Goal: Task Accomplishment & Management: Manage account settings

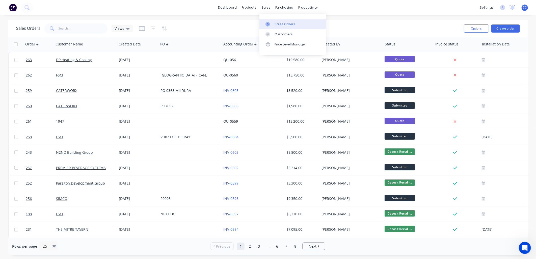
click at [278, 23] on div "Sales Orders" at bounding box center [285, 24] width 21 height 5
click at [279, 22] on div "Sales Orders" at bounding box center [285, 24] width 21 height 5
click at [75, 28] on input "text" at bounding box center [83, 28] width 49 height 10
type input "221"
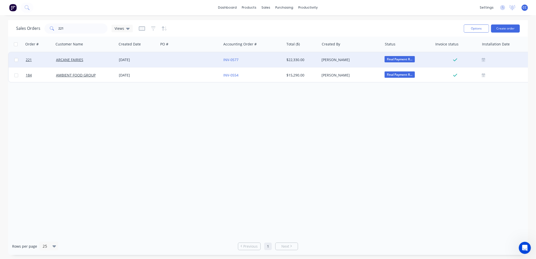
click at [172, 64] on div at bounding box center [190, 59] width 63 height 15
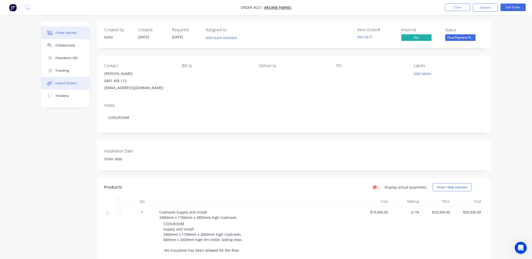
click at [69, 86] on button "Linked Orders" at bounding box center [65, 83] width 48 height 13
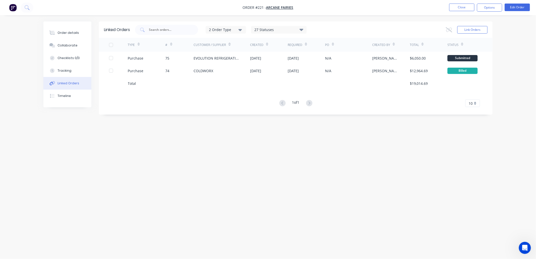
click at [218, 96] on div "TYPE # Customer / Supplier Created Required PO Created By Total Status Purchase…" at bounding box center [296, 72] width 394 height 69
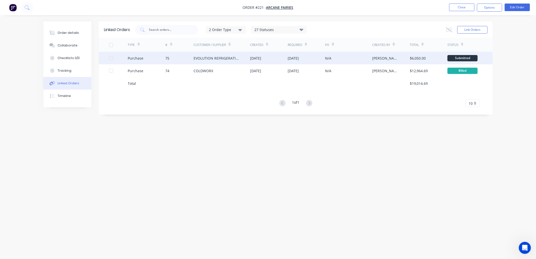
click at [211, 61] on div "EVOLUTION REFRIGERATION" at bounding box center [222, 58] width 57 height 13
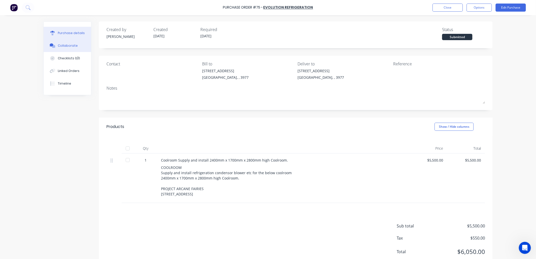
click at [66, 50] on button "Collaborate" at bounding box center [67, 45] width 47 height 13
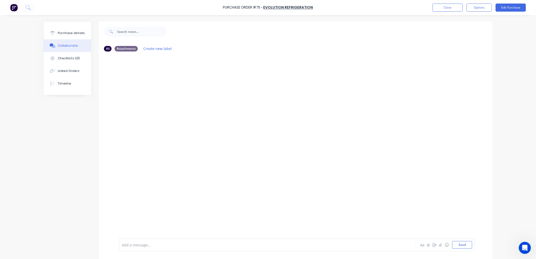
click at [271, 77] on div at bounding box center [296, 147] width 394 height 183
click at [428, 247] on button "button" at bounding box center [441, 245] width 6 height 6
click at [264, 152] on div at bounding box center [296, 147] width 394 height 183
click at [428, 245] on button "Send" at bounding box center [462, 245] width 20 height 8
click at [428, 4] on button "Close" at bounding box center [448, 8] width 30 height 8
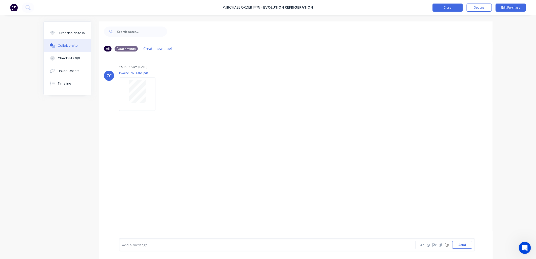
click at [428, 8] on button "Close" at bounding box center [448, 8] width 30 height 8
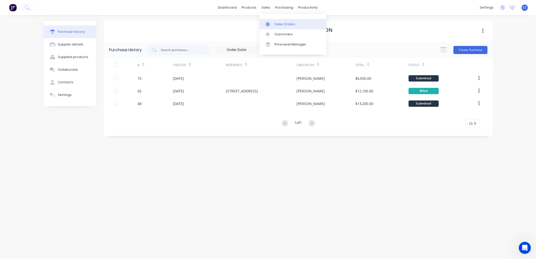
click at [281, 22] on div "Sales Orders" at bounding box center [285, 24] width 21 height 5
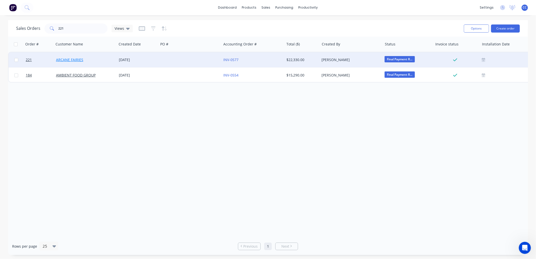
click at [66, 59] on link "ARCANE FAIRIES" at bounding box center [69, 59] width 27 height 5
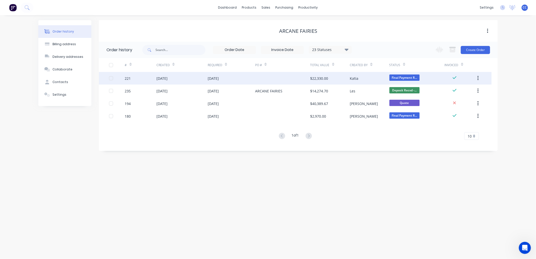
click at [194, 82] on div "[DATE]" at bounding box center [182, 78] width 51 height 13
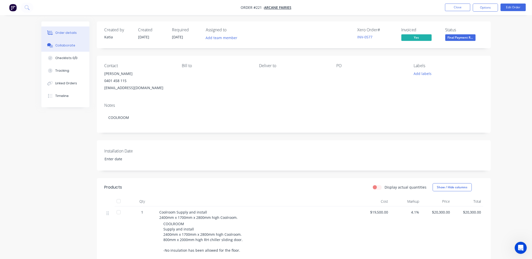
click at [70, 46] on div "Collaborate" at bounding box center [65, 45] width 20 height 5
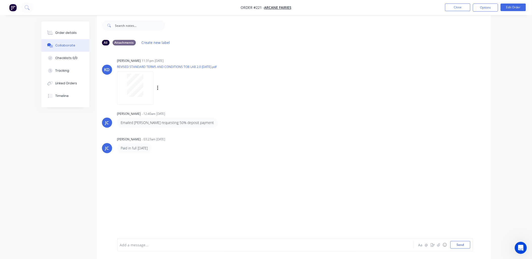
scroll to position [8, 0]
click at [428, 245] on icon "button" at bounding box center [438, 244] width 3 height 3
click at [143, 244] on div at bounding box center [251, 244] width 263 height 5
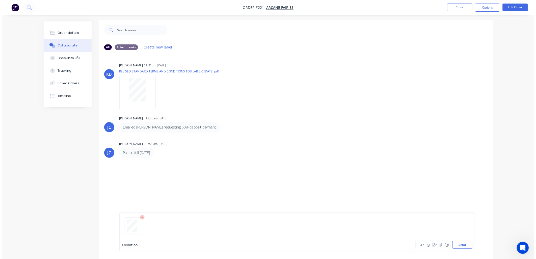
scroll to position [0, 0]
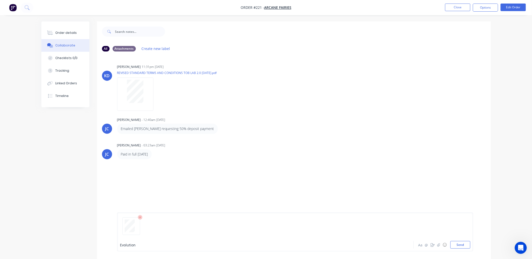
drag, startPoint x: 147, startPoint y: 248, endPoint x: 149, endPoint y: 243, distance: 5.5
click at [147, 246] on div "Evolution" at bounding box center [251, 245] width 263 height 8
click at [68, 85] on button "Linked Orders" at bounding box center [65, 83] width 48 height 13
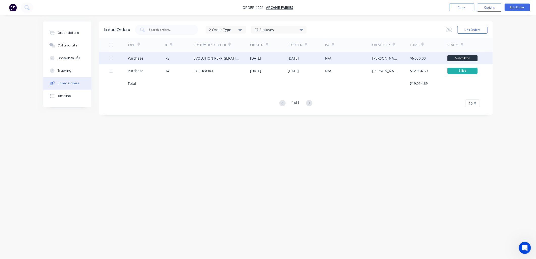
click at [230, 61] on div "EVOLUTION REFRIGERATION" at bounding box center [222, 58] width 57 height 13
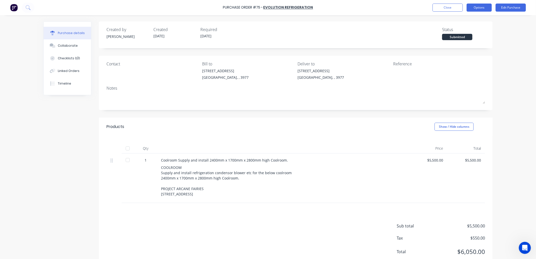
click at [428, 5] on button "Options" at bounding box center [479, 8] width 25 height 8
click at [428, 6] on button "Edit Purchase" at bounding box center [511, 8] width 30 height 8
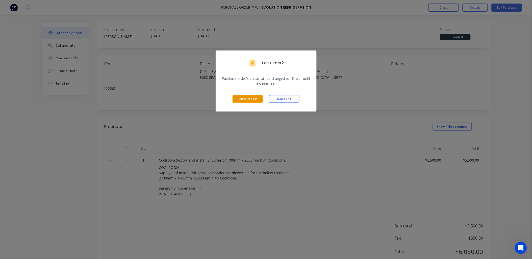
click at [254, 96] on button "Edit Purchase" at bounding box center [248, 99] width 30 height 8
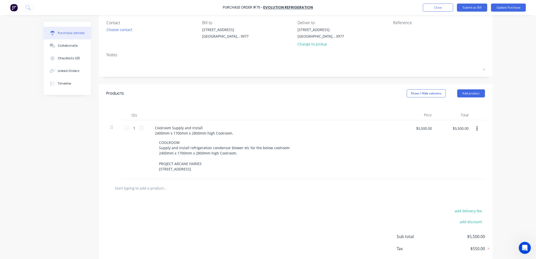
scroll to position [56, 0]
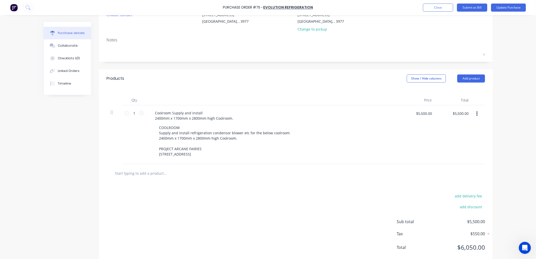
click at [158, 173] on input "text" at bounding box center [165, 173] width 101 height 10
click at [419, 112] on input "$5,500.00" at bounding box center [424, 113] width 22 height 8
type input "$0.00"
click at [195, 168] on div at bounding box center [296, 173] width 379 height 18
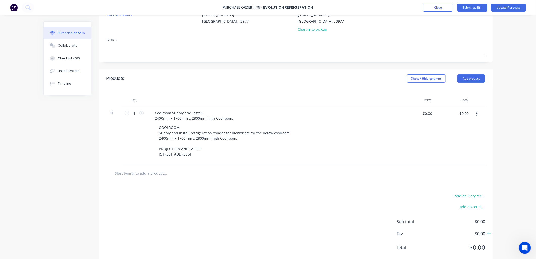
click at [191, 172] on input "text" at bounding box center [165, 173] width 101 height 10
click at [144, 171] on input "text" at bounding box center [165, 173] width 101 height 10
paste input "Supply and install refrigeration for cool room using: Tecumseh unit Kirby blowe…"
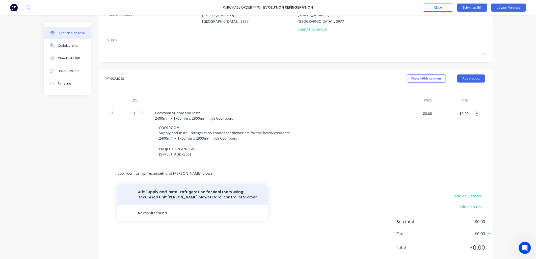
type input "Supply and install refrigeration for cool room using: Tecumseh unit Kirby blowe…"
click at [161, 196] on button "Add Supply and install refrigeration for cool room using: Tecumseh unit Kirby b…" at bounding box center [192, 194] width 151 height 21
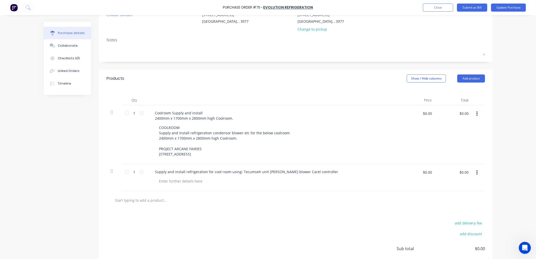
click at [420, 174] on div "$0.00 $0.00" at bounding box center [427, 172] width 15 height 8
type input "$4,500.00"
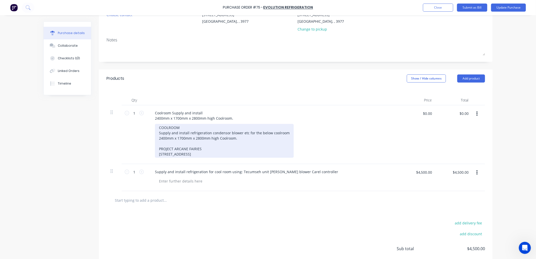
scroll to position [84, 0]
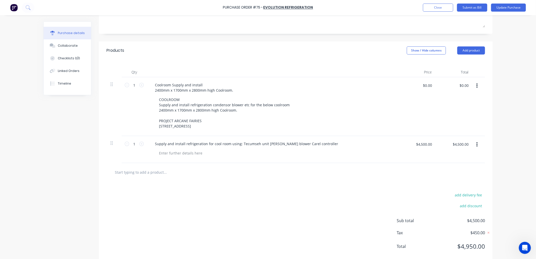
click at [132, 175] on input "text" at bounding box center [165, 172] width 101 height 10
click at [141, 172] on input "text" at bounding box center [165, 172] width 101 height 10
paste input "Remote up to 10m Includes: Copper Solnoid valve Labour"
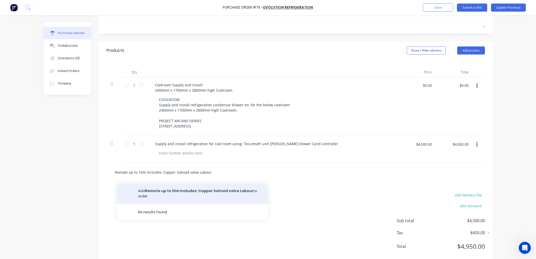
type input "Remote up to 10m Includes: Copper Solnoid valve Labour"
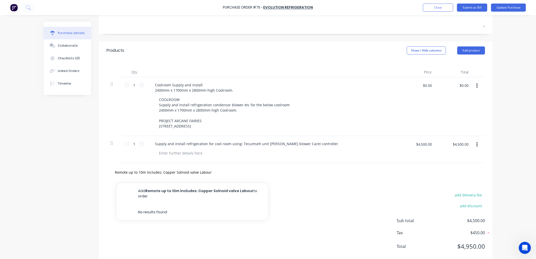
drag, startPoint x: 190, startPoint y: 193, endPoint x: 201, endPoint y: 193, distance: 11.6
click at [190, 192] on button "Add Remote up to 10m Includes: Copper Solnoid valve Labour to order" at bounding box center [192, 193] width 151 height 21
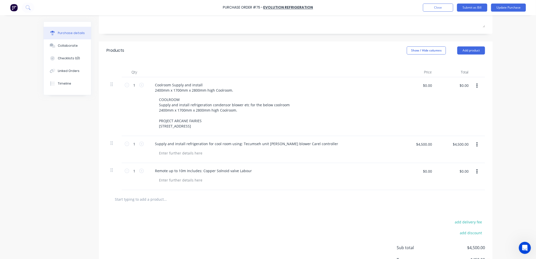
drag, startPoint x: 272, startPoint y: 223, endPoint x: 280, endPoint y: 213, distance: 12.8
click at [274, 222] on div "add delivery fee add discount Sub total $4,500.00 Tax $450.00 Total $4,950.00" at bounding box center [296, 250] width 394 height 83
click at [189, 155] on div at bounding box center [181, 152] width 52 height 7
click at [190, 180] on div at bounding box center [181, 179] width 52 height 7
drag, startPoint x: 253, startPoint y: 229, endPoint x: 264, endPoint y: 225, distance: 11.8
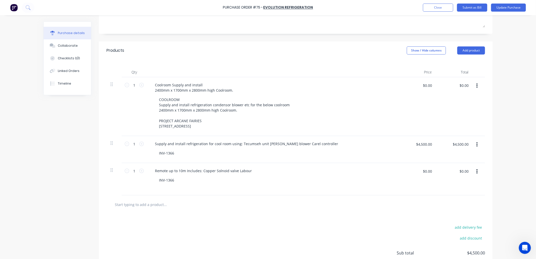
click at [253, 229] on div "add delivery fee add discount Sub total $4,500.00 Tax $450.00 Total $4,950.00" at bounding box center [296, 255] width 394 height 83
click at [425, 170] on input "$0.00" at bounding box center [427, 171] width 15 height 8
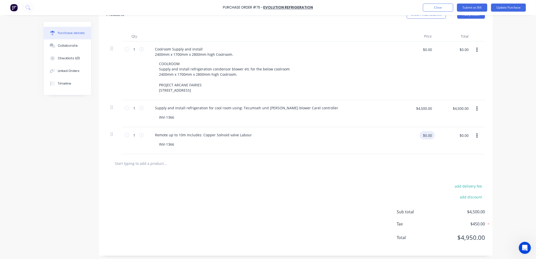
scroll to position [122, 0]
type input "$5,500.00"
click at [416, 132] on input "$5,500.00" at bounding box center [424, 134] width 22 height 8
type input "$500.00"
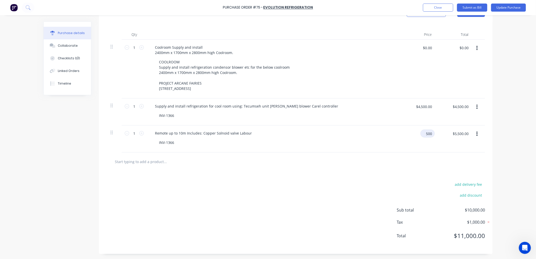
type input "$500.00"
click at [304, 208] on div "add delivery fee add discount Sub total $5,000.00 Tax $500.00 Total $5,500.00" at bounding box center [296, 212] width 394 height 83
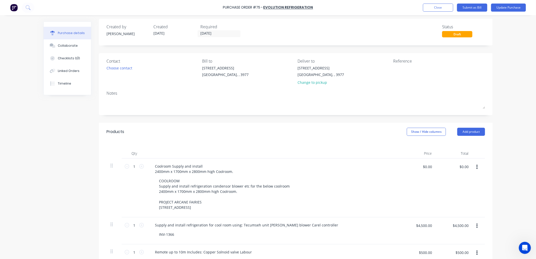
scroll to position [0, 0]
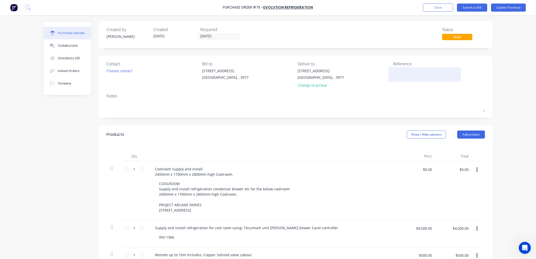
click at [411, 69] on textarea at bounding box center [424, 73] width 63 height 11
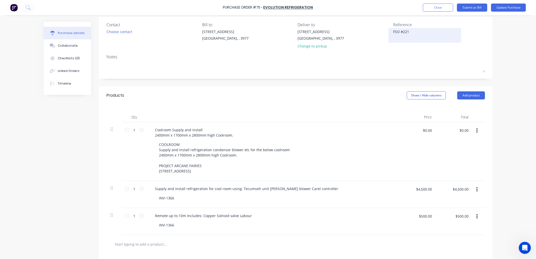
scroll to position [38, 0]
type textarea "FSO #221"
type textarea "x"
type textarea "FSO #221"
click at [428, 7] on button "Submit as Bill" at bounding box center [472, 8] width 30 height 8
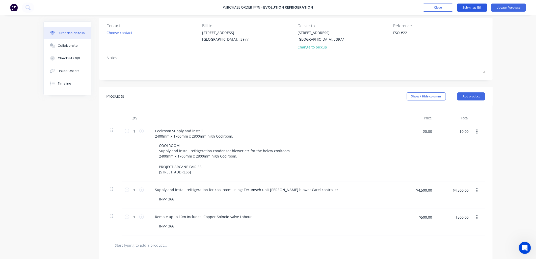
scroll to position [0, 0]
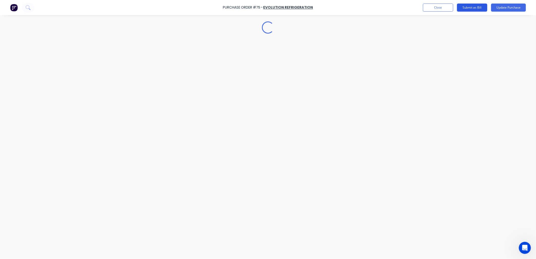
type textarea "x"
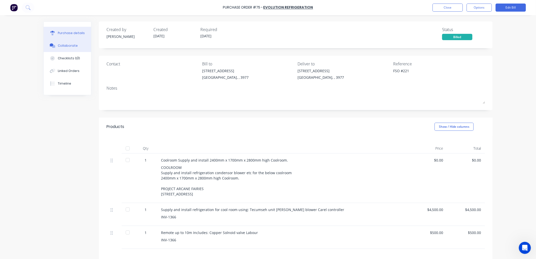
click at [68, 47] on div "Collaborate" at bounding box center [68, 45] width 20 height 5
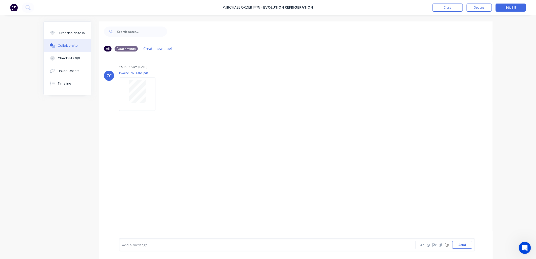
click at [61, 123] on div "All Attachments Create new label CC You 01:09am 14/08/25 Invoice INV-1366.pdf L…" at bounding box center [267, 143] width 449 height 245
drag, startPoint x: 254, startPoint y: 133, endPoint x: 311, endPoint y: 160, distance: 62.6
click at [255, 133] on div "CC You 01:09am 14/08/25 Invoice INV-1366.pdf Labels Download Delete" at bounding box center [296, 147] width 394 height 183
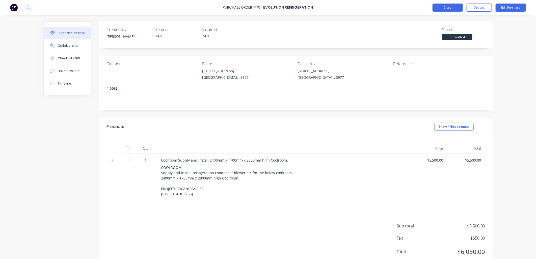
click at [452, 9] on button "Close" at bounding box center [448, 8] width 30 height 8
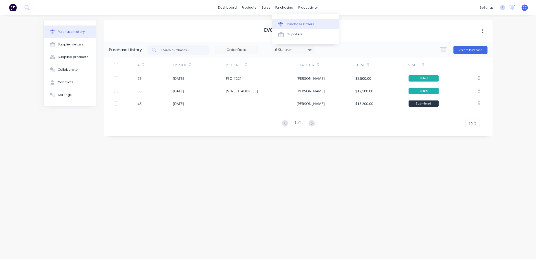
click at [296, 24] on div "Purchase Orders" at bounding box center [301, 24] width 27 height 5
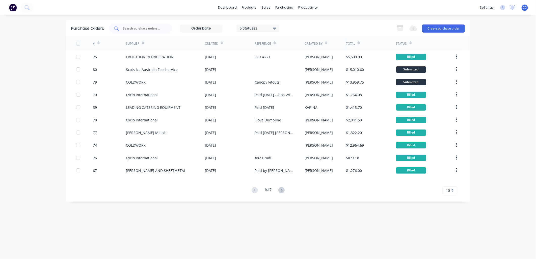
click at [137, 28] on input "text" at bounding box center [143, 28] width 42 height 5
click at [278, 23] on div "Sales Orders" at bounding box center [285, 24] width 21 height 5
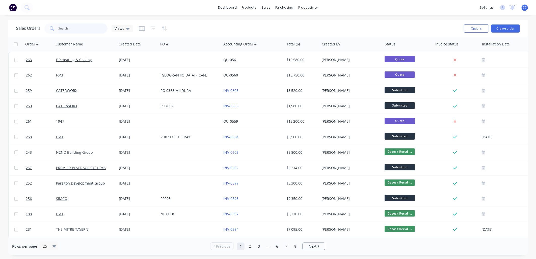
click at [72, 28] on input "text" at bounding box center [83, 28] width 49 height 10
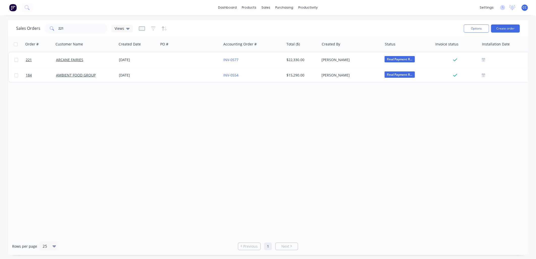
drag, startPoint x: 338, startPoint y: 171, endPoint x: 342, endPoint y: 160, distance: 11.9
click at [338, 170] on div "Order # Customer Name Created Date PO # Accounting Order # Total ($) Created By…" at bounding box center [268, 137] width 520 height 201
drag, startPoint x: 74, startPoint y: 28, endPoint x: 38, endPoint y: 34, distance: 36.8
click at [38, 34] on div "Sales Orders 221 Views" at bounding box center [238, 28] width 444 height 12
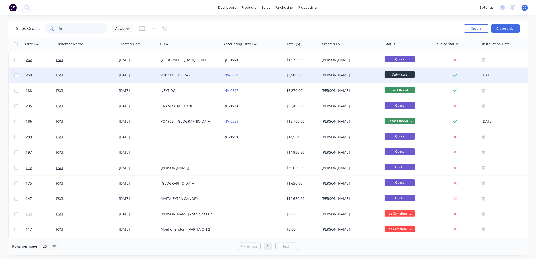
type input "fsci"
click at [177, 73] on div "VU02 FOOTSCRAY" at bounding box center [189, 75] width 56 height 5
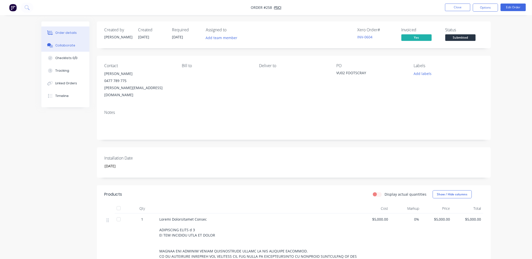
click at [69, 46] on div "Collaborate" at bounding box center [65, 45] width 20 height 5
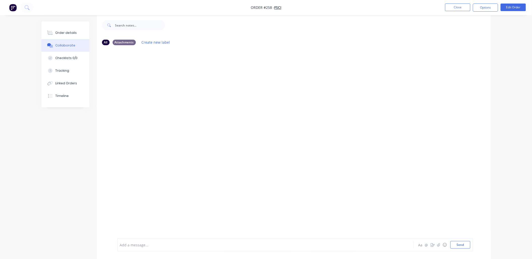
scroll to position [8, 0]
click at [221, 246] on div at bounding box center [251, 244] width 263 height 5
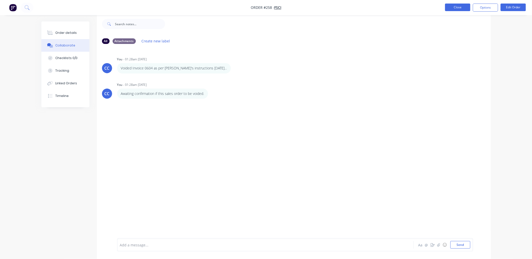
click at [456, 9] on button "Close" at bounding box center [457, 8] width 25 height 8
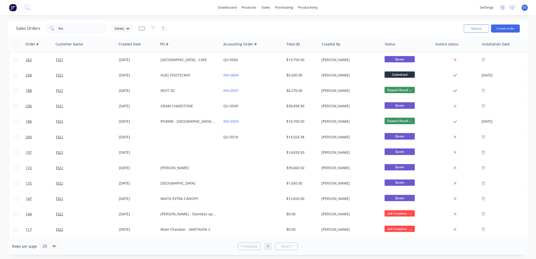
click at [374, 24] on div "Sales Orders fsci Views" at bounding box center [238, 28] width 444 height 12
click at [307, 24] on div "Purchase Orders" at bounding box center [301, 24] width 27 height 5
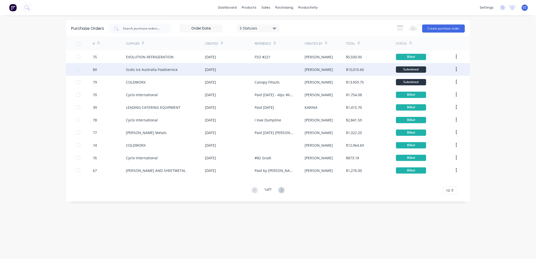
click at [280, 66] on div at bounding box center [280, 69] width 50 height 13
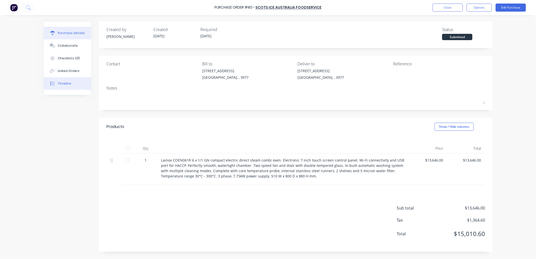
click at [66, 82] on div "Timeline" at bounding box center [64, 83] width 13 height 5
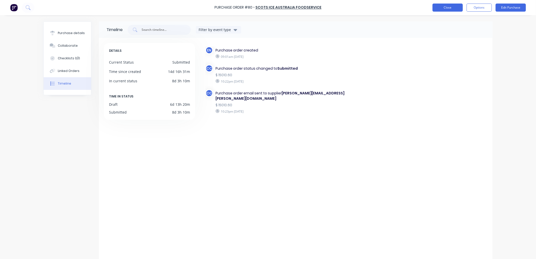
click at [453, 6] on button "Close" at bounding box center [448, 8] width 30 height 8
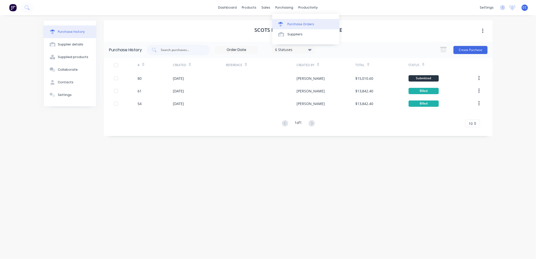
click at [297, 23] on div "Purchase Orders" at bounding box center [301, 24] width 27 height 5
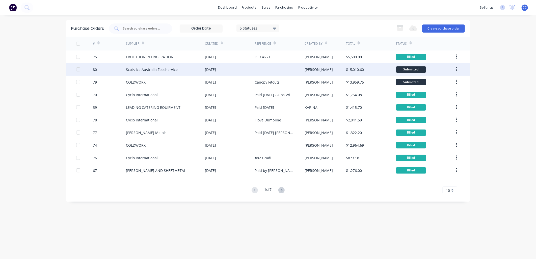
click at [213, 69] on div "30 Jul 2025" at bounding box center [210, 69] width 11 height 5
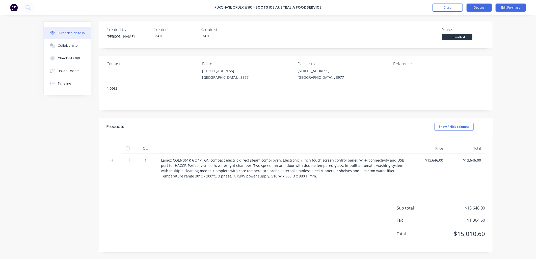
click at [488, 8] on button "Options" at bounding box center [479, 8] width 25 height 8
click at [466, 19] on div "Print / Email" at bounding box center [468, 20] width 39 height 7
click at [457, 29] on div "With pricing" at bounding box center [468, 30] width 39 height 7
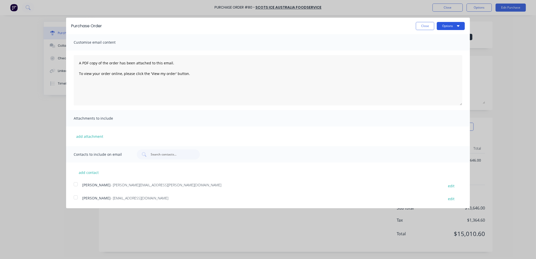
click at [453, 27] on button "Options" at bounding box center [451, 26] width 28 height 8
click at [442, 39] on div "Print" at bounding box center [441, 38] width 39 height 7
click at [440, 47] on div "Email" at bounding box center [441, 48] width 39 height 7
click at [157, 155] on input "text" at bounding box center [171, 154] width 42 height 5
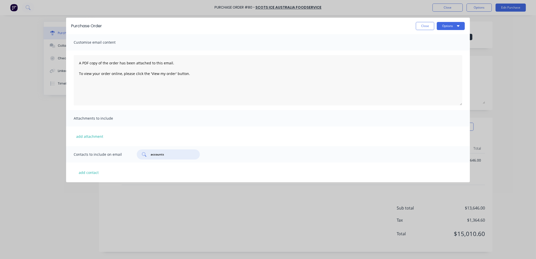
type input "accounts"
